Goal: Check status: Check status

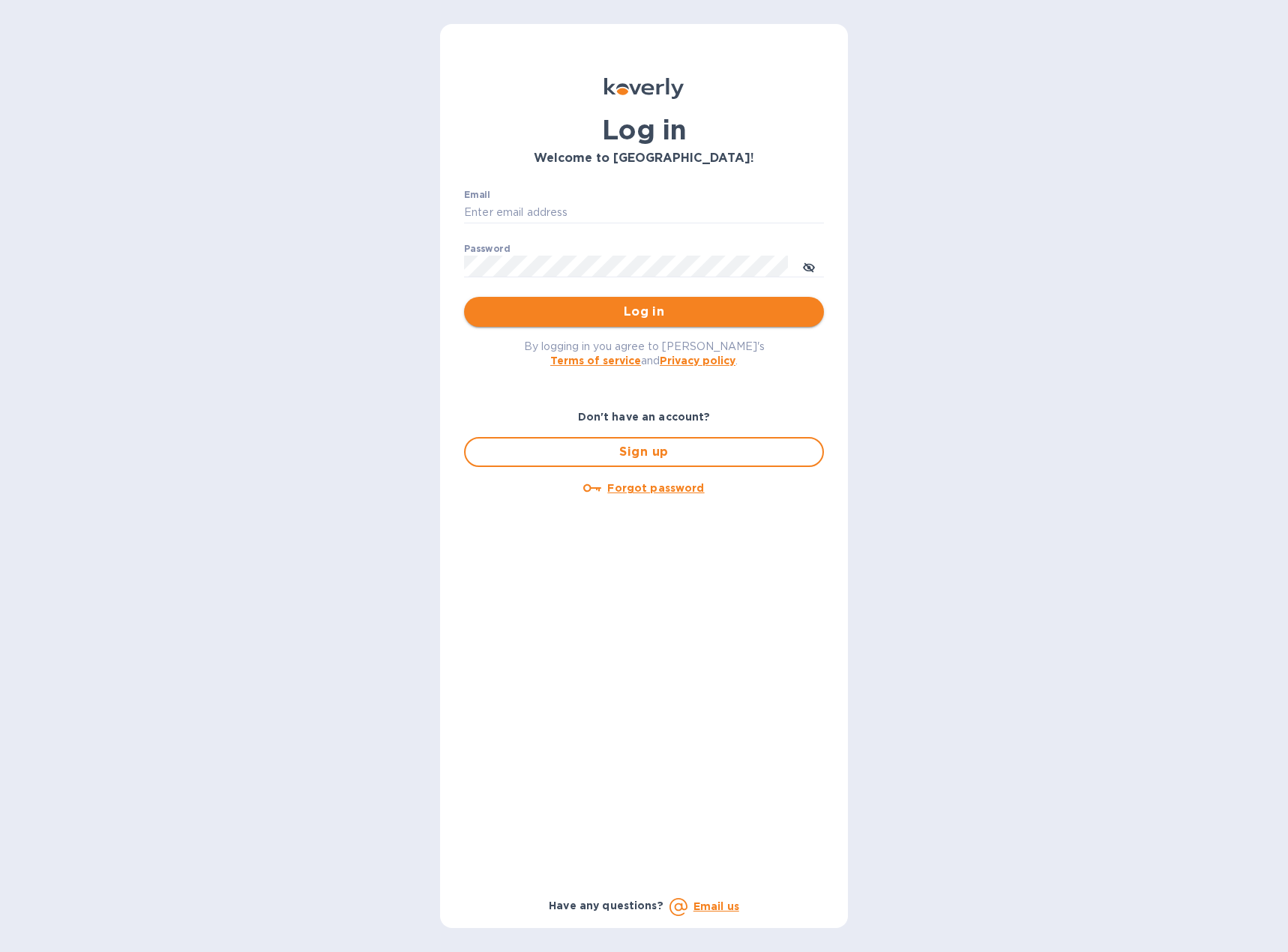
type input "tayers@fortifiedsolar.com"
click at [642, 305] on span "Log in" at bounding box center [644, 312] width 336 height 18
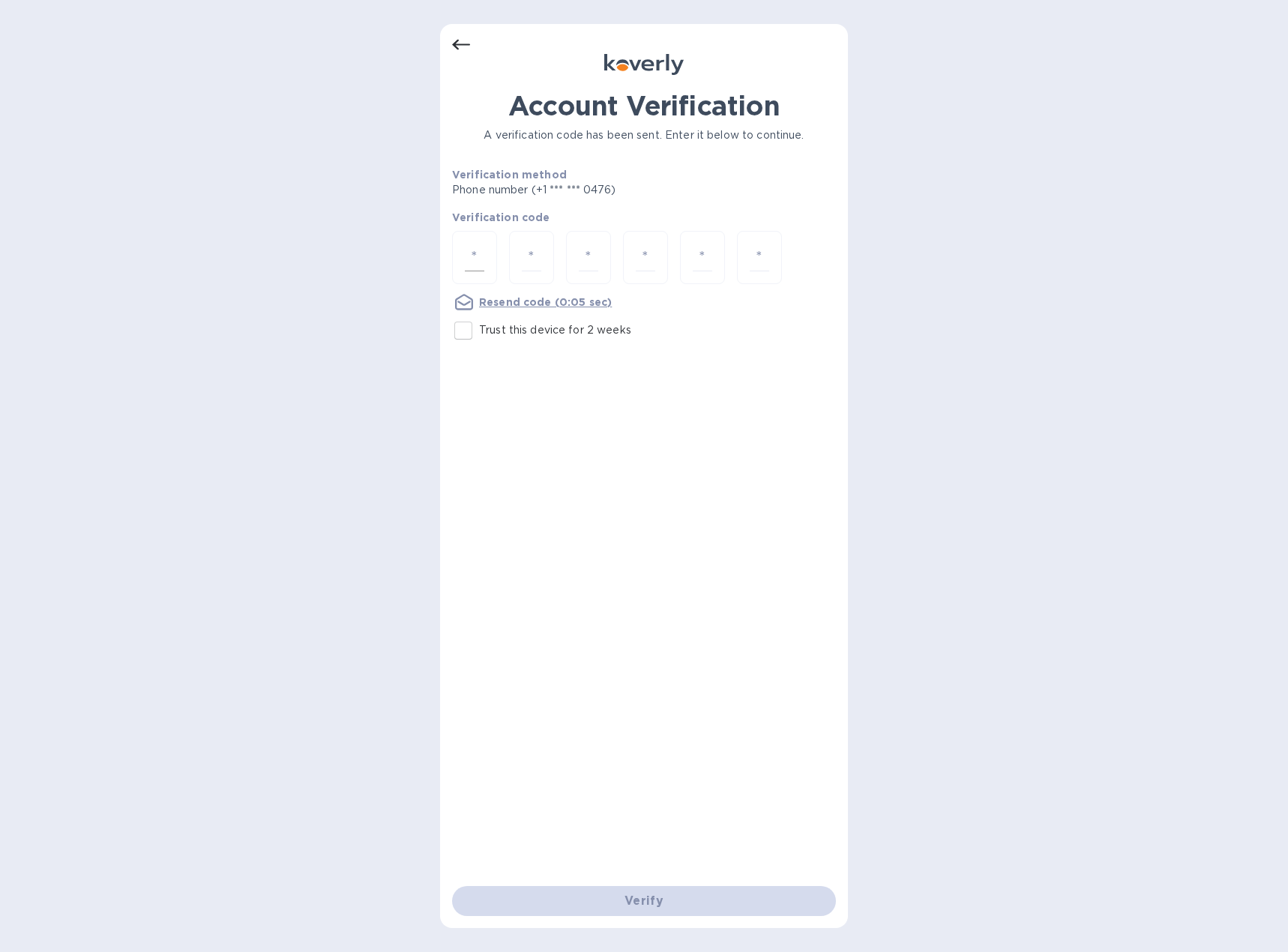
click at [478, 252] on input "number" at bounding box center [474, 258] width 19 height 28
type input "6"
type input "5"
type input "3"
type input "6"
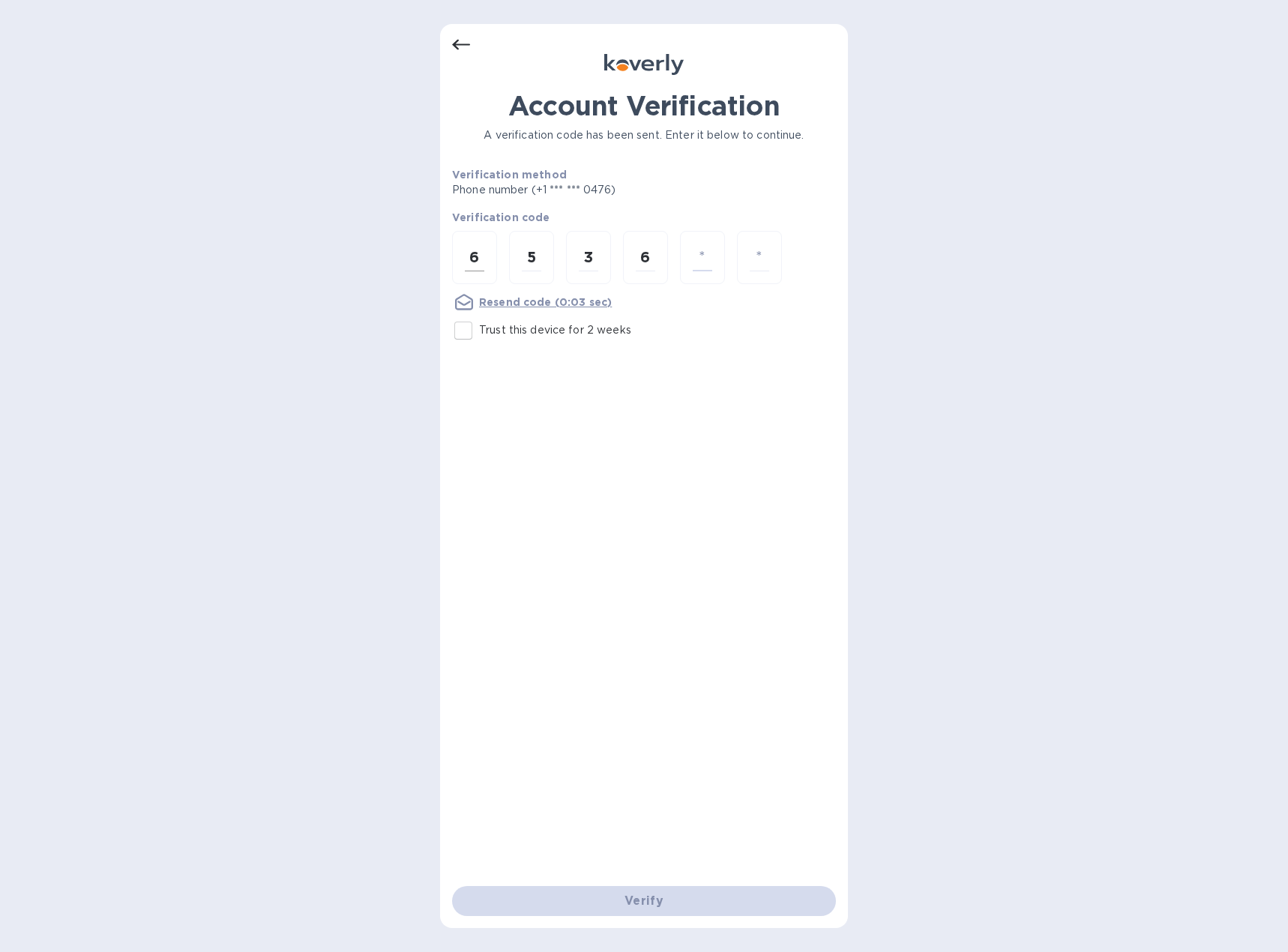
type input "9"
type input "1"
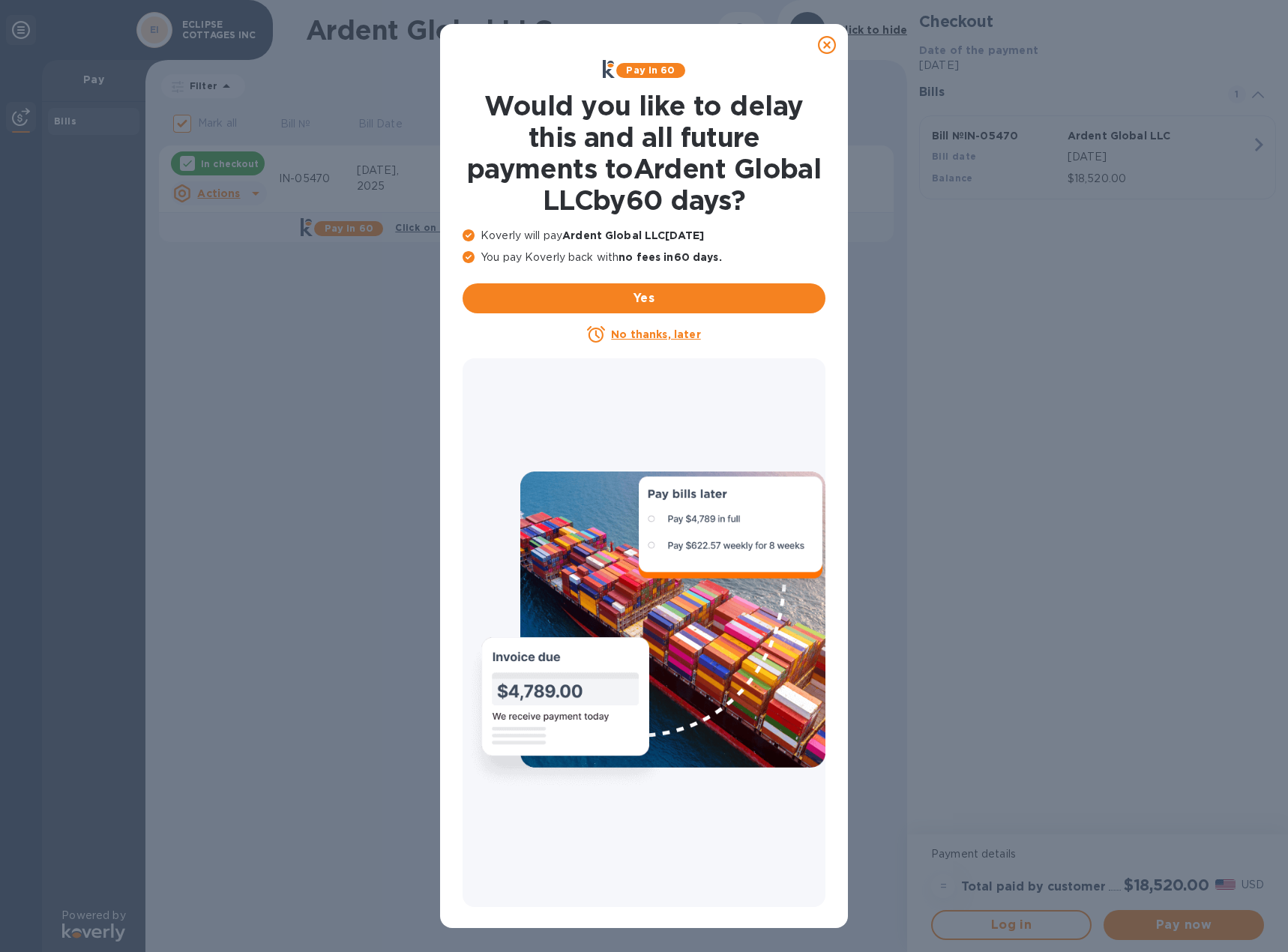
click at [831, 44] on icon at bounding box center [826, 44] width 18 height 18
